Goal: Complete application form

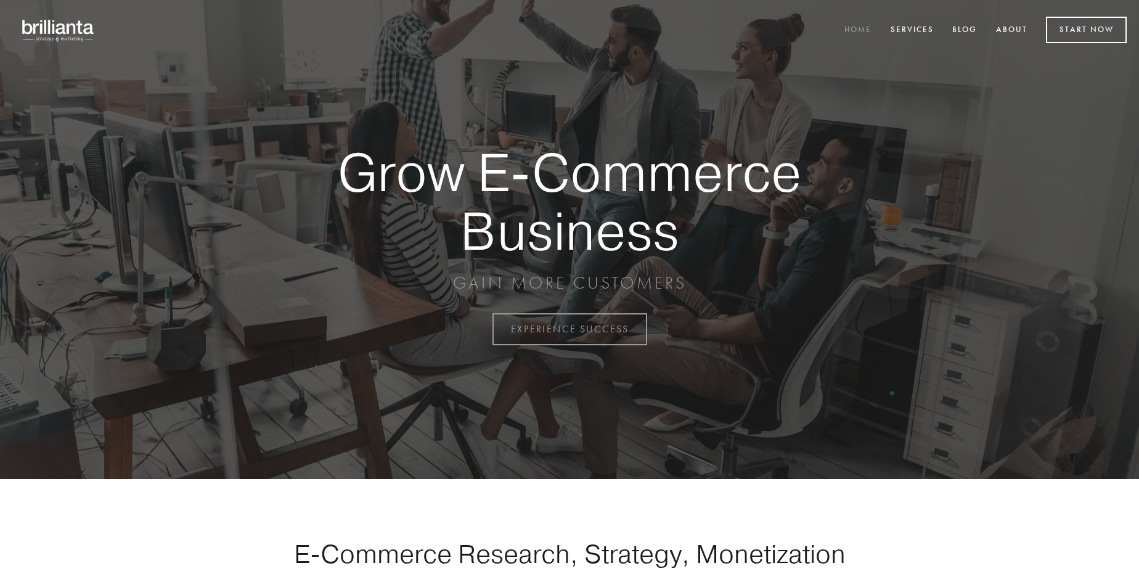
scroll to position [3231, 0]
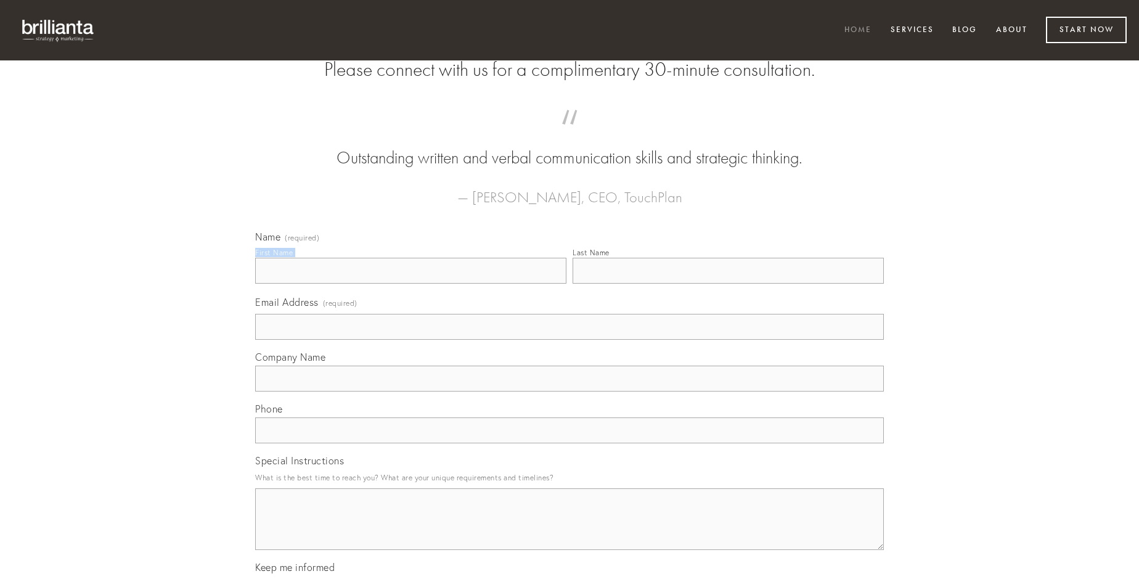
type input "[PERSON_NAME]"
click at [728, 284] on input "Last Name" at bounding box center [728, 271] width 311 height 26
type input "[PERSON_NAME]"
click at [569, 340] on input "Email Address (required)" at bounding box center [569, 327] width 629 height 26
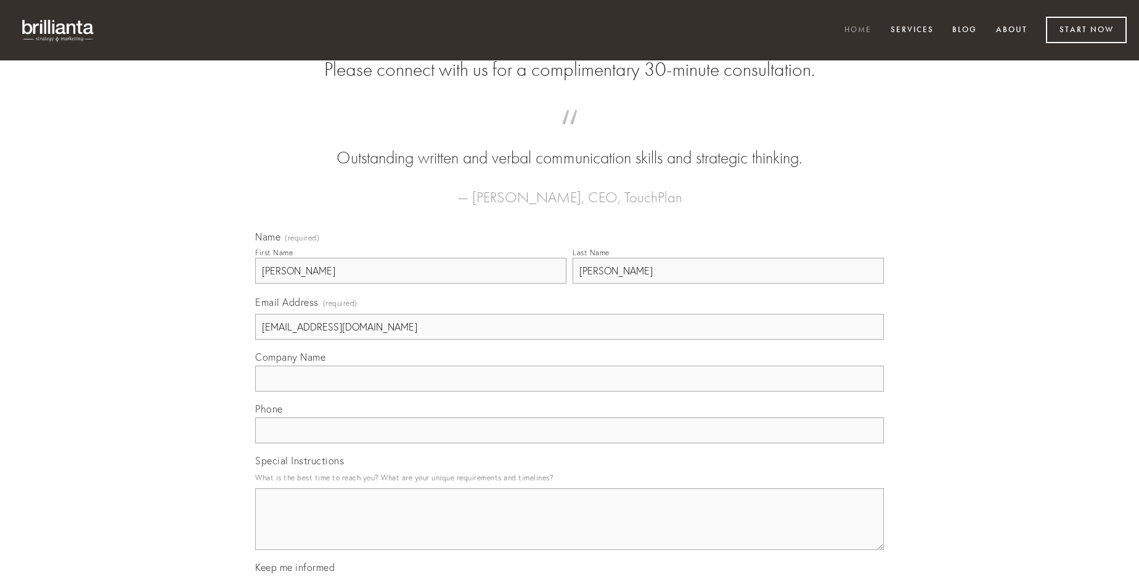
type input "[EMAIL_ADDRESS][DOMAIN_NAME]"
click at [569, 391] on input "Company Name" at bounding box center [569, 378] width 629 height 26
type input "torrens"
click at [569, 443] on input "text" at bounding box center [569, 430] width 629 height 26
click at [569, 530] on textarea "Special Instructions" at bounding box center [569, 519] width 629 height 62
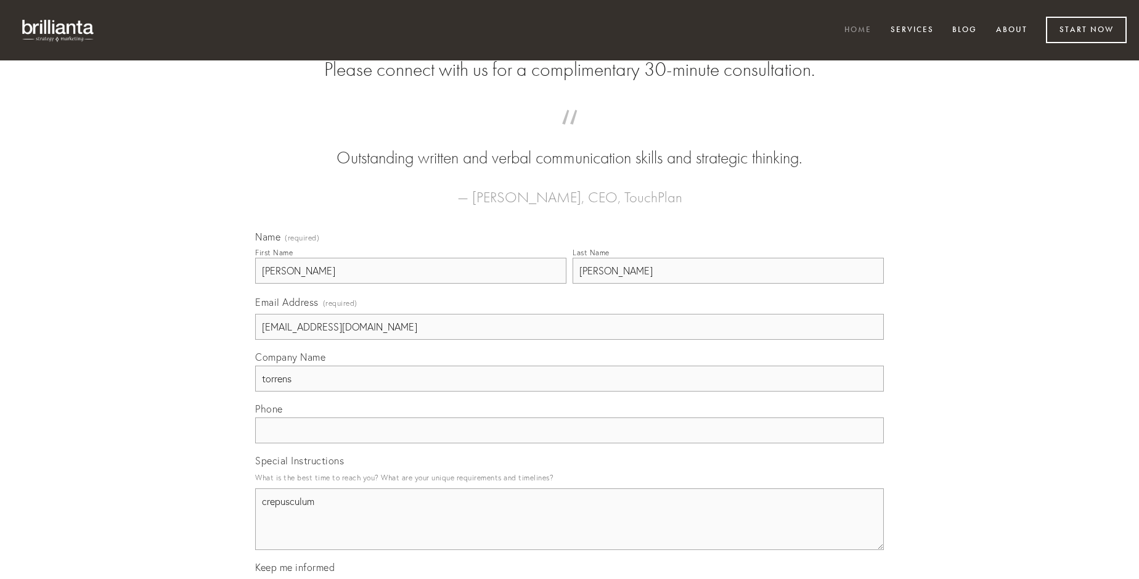
type textarea "crepusculum"
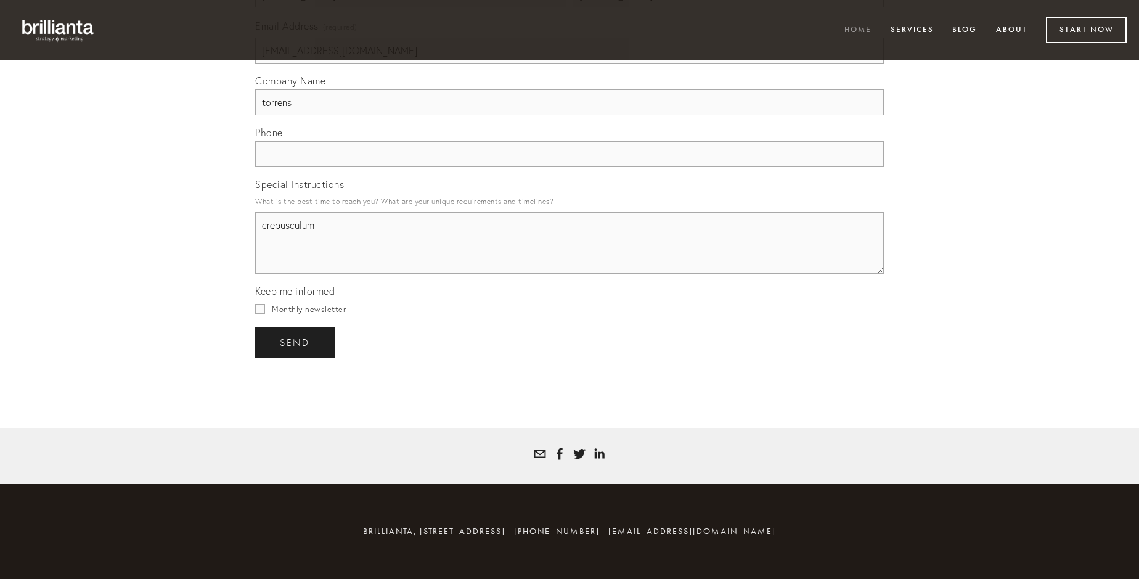
click at [296, 342] on span "send" at bounding box center [295, 342] width 30 height 11
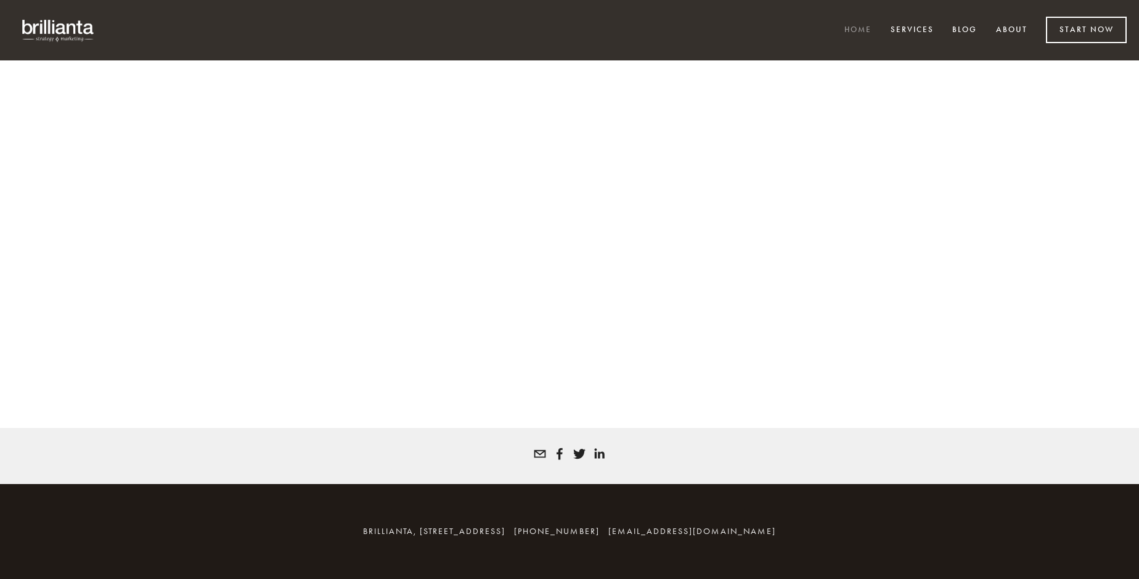
scroll to position [3214, 0]
